Goal: Task Accomplishment & Management: Manage account settings

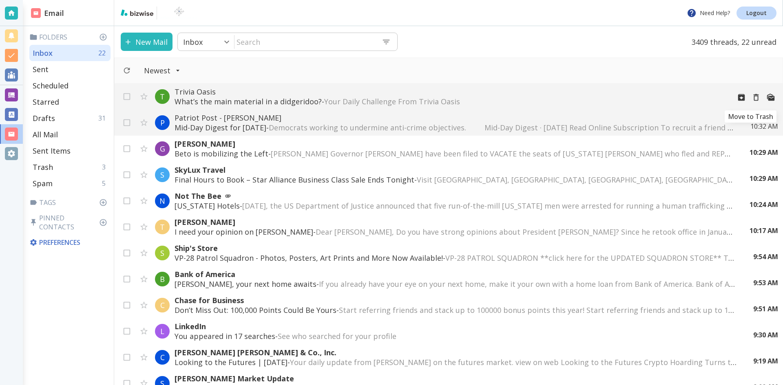
click at [752, 97] on icon "Move to Trash" at bounding box center [756, 97] width 9 height 9
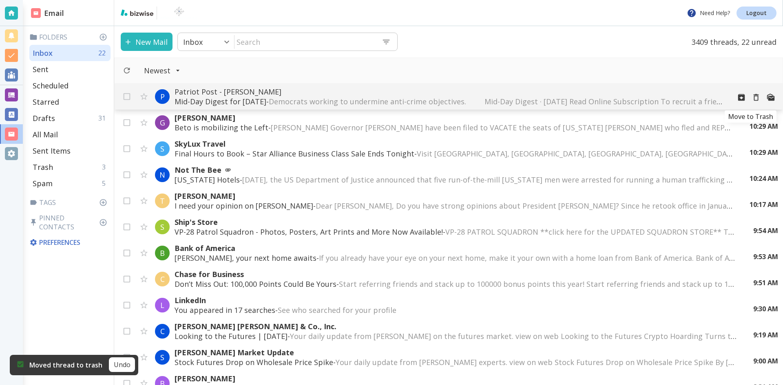
click at [752, 98] on icon "Move to Trash" at bounding box center [756, 97] width 9 height 9
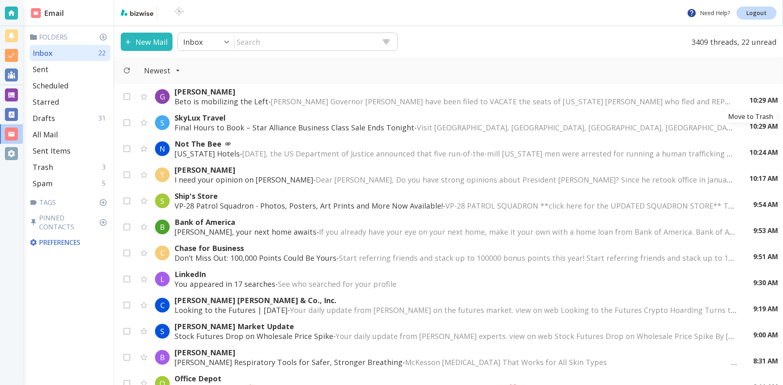
click at [0, 0] on icon "Move to Trash" at bounding box center [0, 0] width 0 height 0
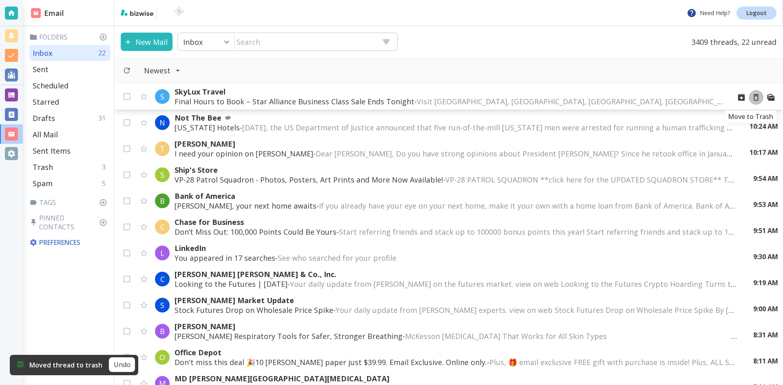
click at [752, 98] on icon "Move to Trash" at bounding box center [756, 97] width 9 height 9
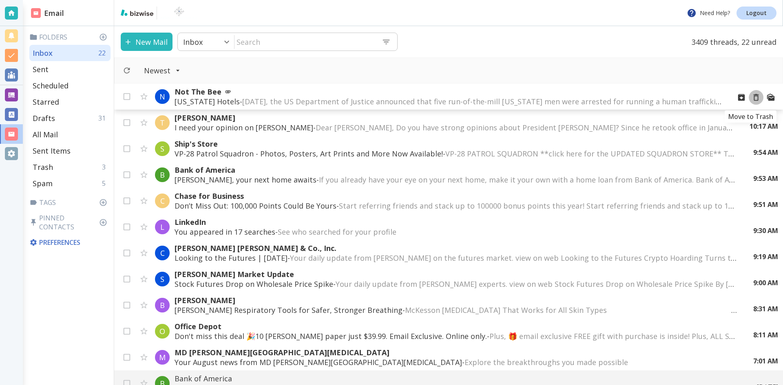
click at [754, 96] on icon "Move to Trash" at bounding box center [756, 97] width 5 height 7
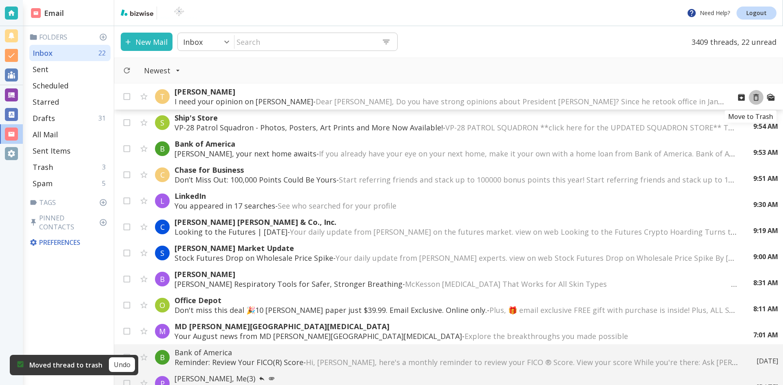
click at [752, 98] on icon "Move to Trash" at bounding box center [756, 97] width 9 height 9
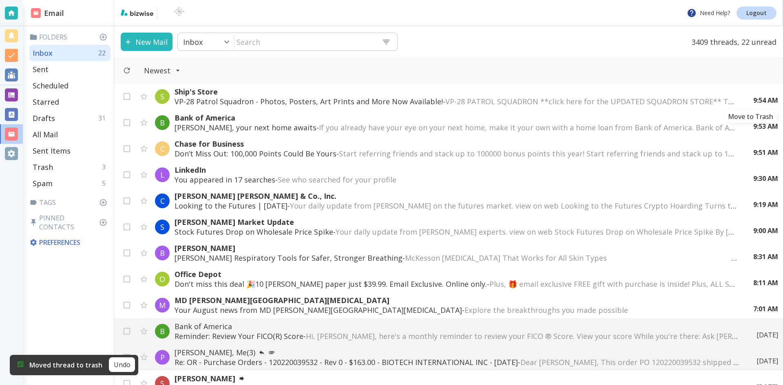
click at [0, 0] on icon "Move to Trash" at bounding box center [0, 0] width 0 height 0
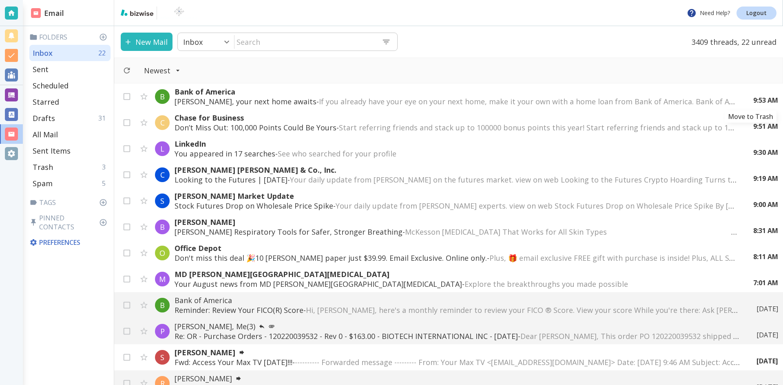
click at [0, 0] on icon "Move to Trash" at bounding box center [0, 0] width 0 height 0
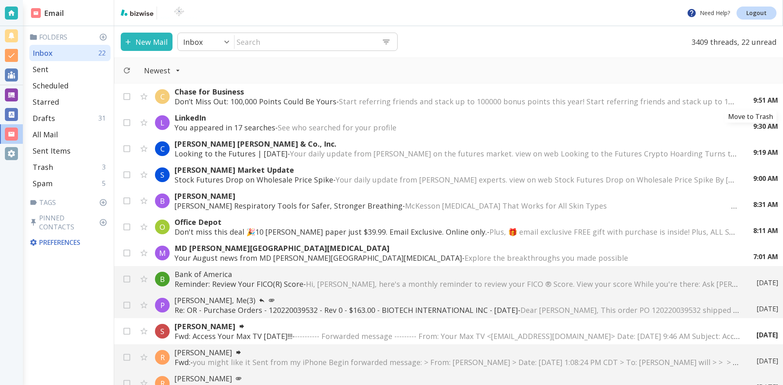
click at [0, 0] on icon "Move to Trash" at bounding box center [0, 0] width 0 height 0
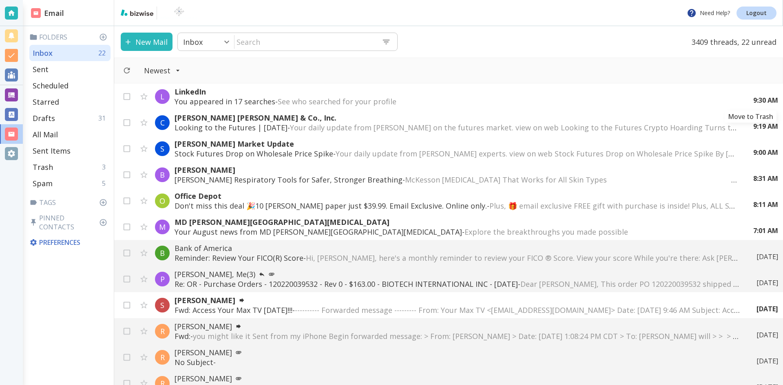
click at [0, 0] on icon "Move to Trash" at bounding box center [0, 0] width 0 height 0
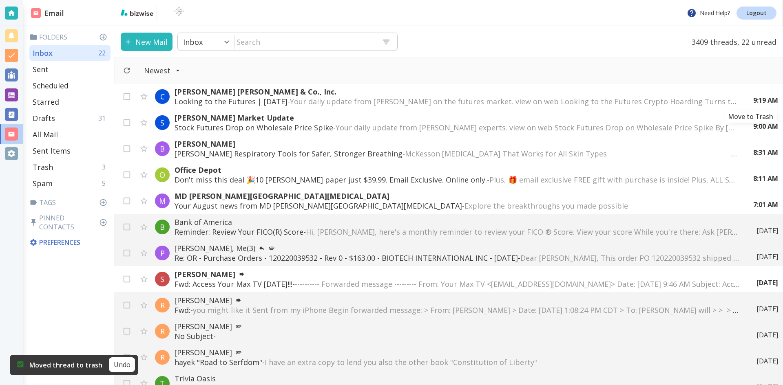
click at [0, 0] on icon "Move to Trash" at bounding box center [0, 0] width 0 height 0
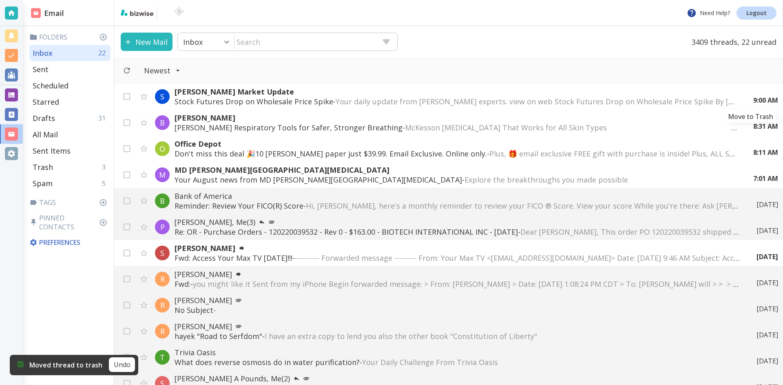
click at [0, 0] on icon "Move to Trash" at bounding box center [0, 0] width 0 height 0
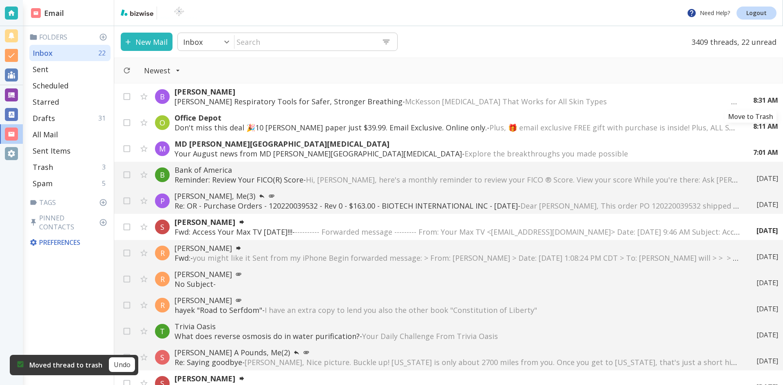
click at [0, 0] on icon "Move to Trash" at bounding box center [0, 0] width 0 height 0
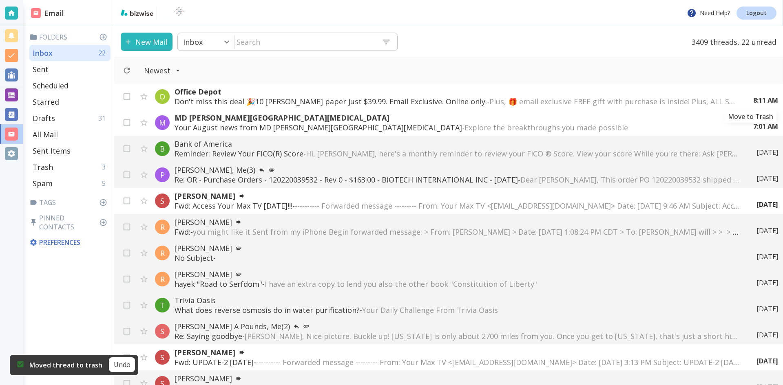
click at [0, 0] on icon "Move to Trash" at bounding box center [0, 0] width 0 height 0
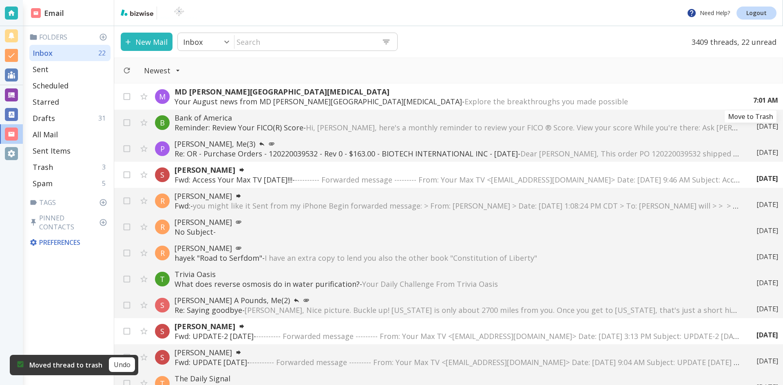
click at [0, 0] on icon "Move to Trash" at bounding box center [0, 0] width 0 height 0
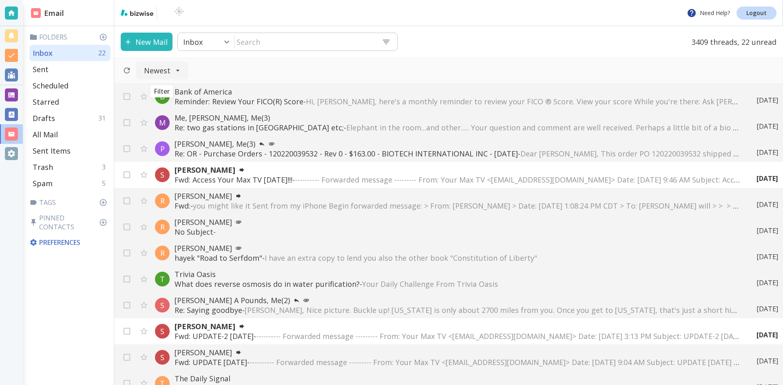
click at [178, 70] on icon "Filter" at bounding box center [178, 70] width 8 height 8
click at [160, 115] on span "Unread" at bounding box center [161, 117] width 35 height 10
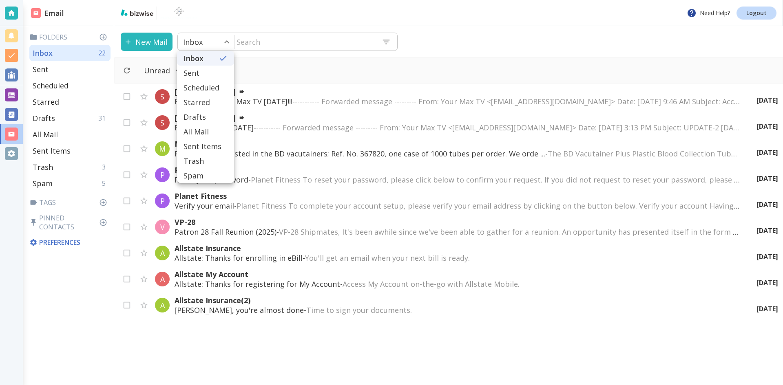
click at [227, 0] on body "Need Help? Logout Email Folders Inbox 22 Sent Scheduled Starred Drafts 31 All M…" at bounding box center [391, 0] width 783 height 0
click at [199, 130] on p "All Mail" at bounding box center [196, 132] width 25 height 10
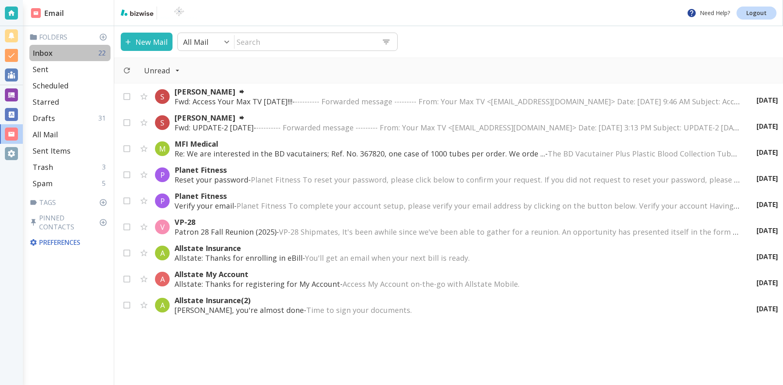
click at [69, 52] on div "Inbox 22" at bounding box center [69, 53] width 81 height 16
type input "0"
click at [127, 40] on icon "button" at bounding box center [128, 42] width 8 height 8
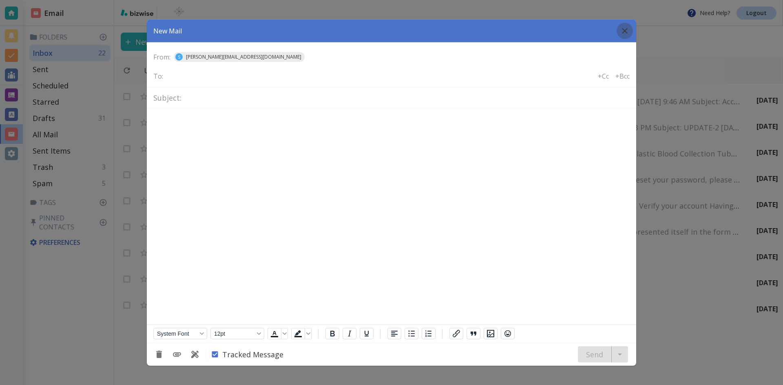
click at [624, 29] on icon "button" at bounding box center [625, 31] width 6 height 6
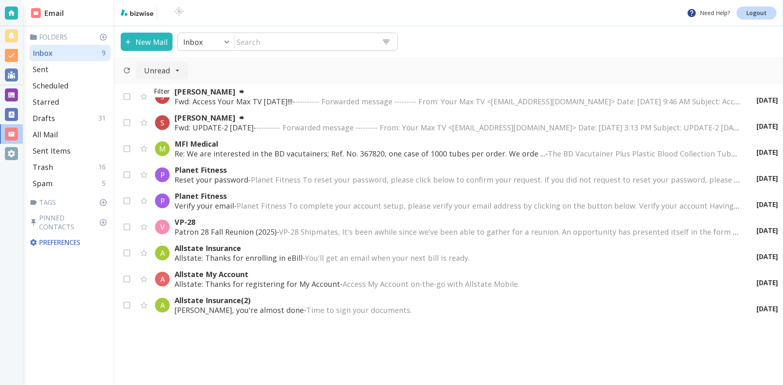
click at [176, 70] on icon "Filter" at bounding box center [177, 70] width 8 height 8
click at [159, 86] on span "Newest" at bounding box center [161, 87] width 35 height 10
